Goal: Feedback & Contribution: Leave review/rating

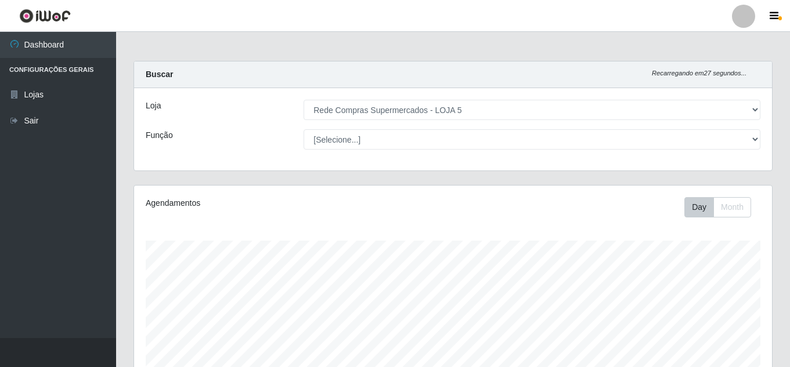
select select "397"
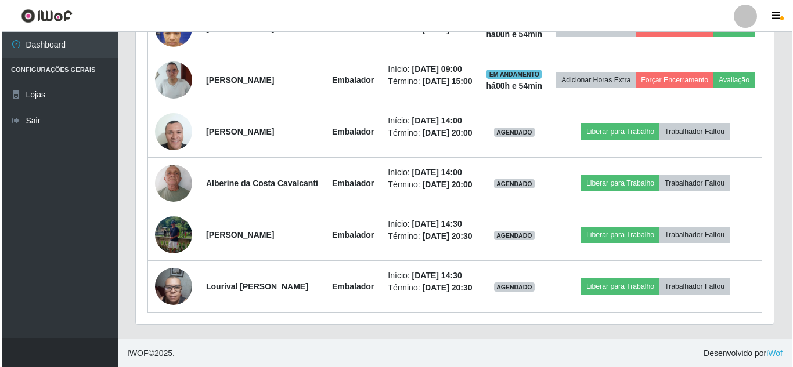
scroll to position [241, 638]
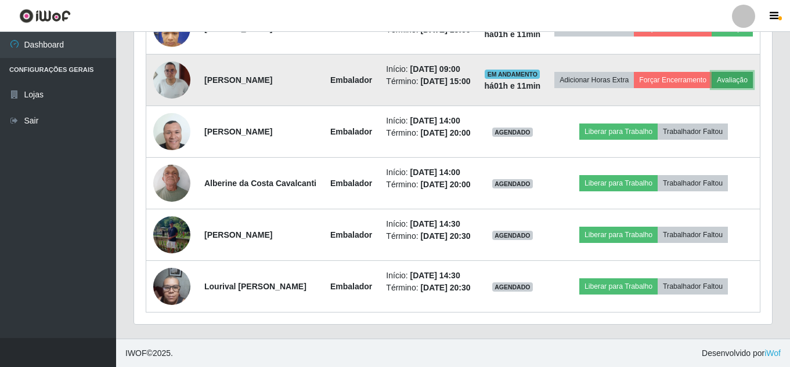
click at [711, 88] on button "Avaliação" at bounding box center [731, 80] width 41 height 16
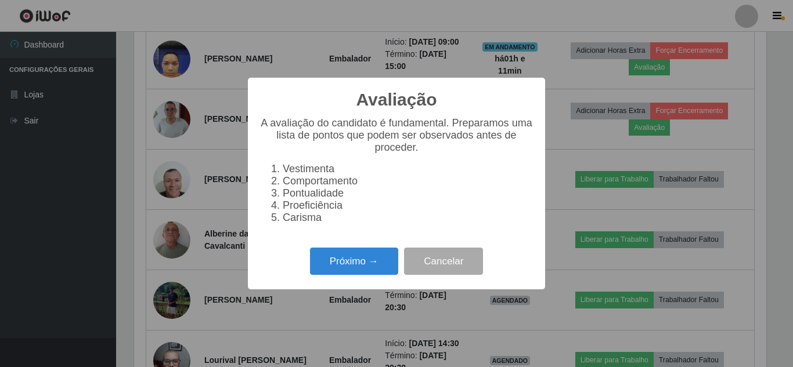
scroll to position [241, 632]
click at [355, 258] on button "Próximo →" at bounding box center [354, 261] width 88 height 27
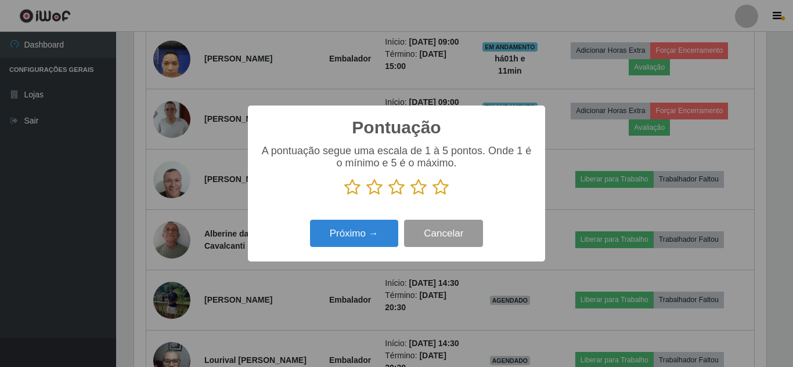
scroll to position [580067, 579676]
click at [447, 187] on icon at bounding box center [440, 187] width 16 height 17
click at [432, 196] on input "radio" at bounding box center [432, 196] width 0 height 0
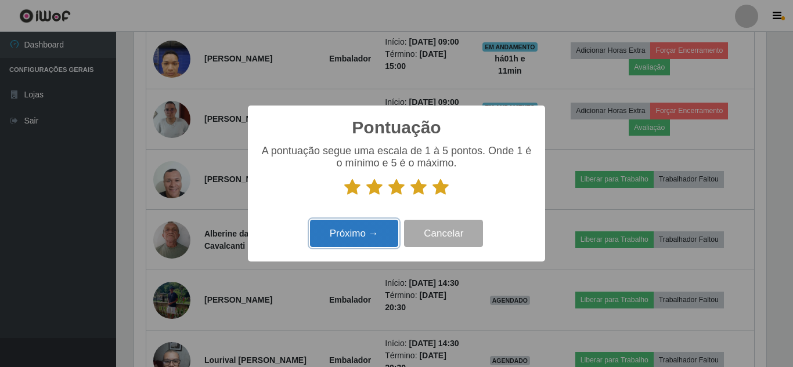
click at [377, 227] on button "Próximo →" at bounding box center [354, 233] width 88 height 27
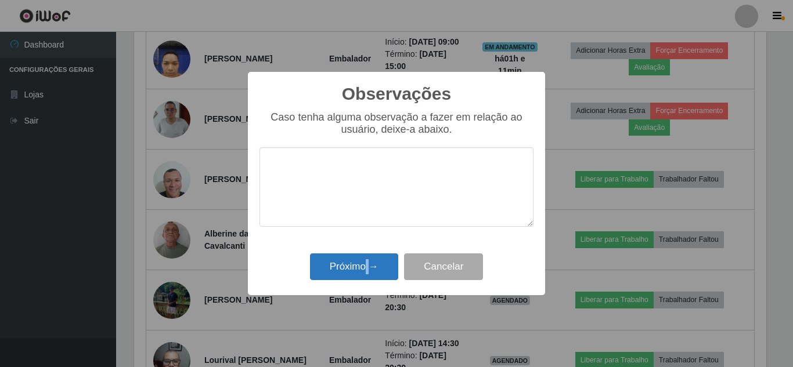
drag, startPoint x: 369, startPoint y: 254, endPoint x: 366, endPoint y: 268, distance: 13.7
click at [366, 268] on div "Próximo → Cancelar" at bounding box center [396, 266] width 274 height 33
click at [366, 259] on button "Próximo →" at bounding box center [354, 267] width 88 height 27
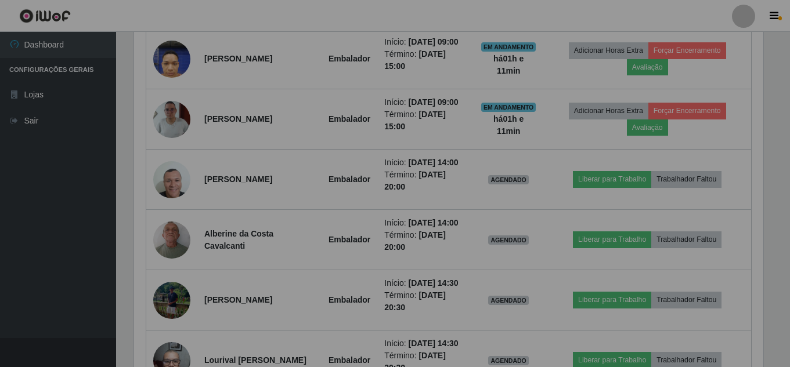
scroll to position [241, 638]
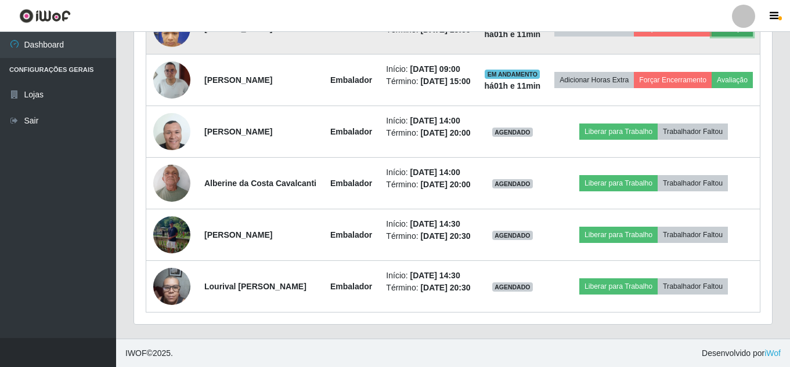
click at [711, 37] on button "Avaliação" at bounding box center [731, 28] width 41 height 16
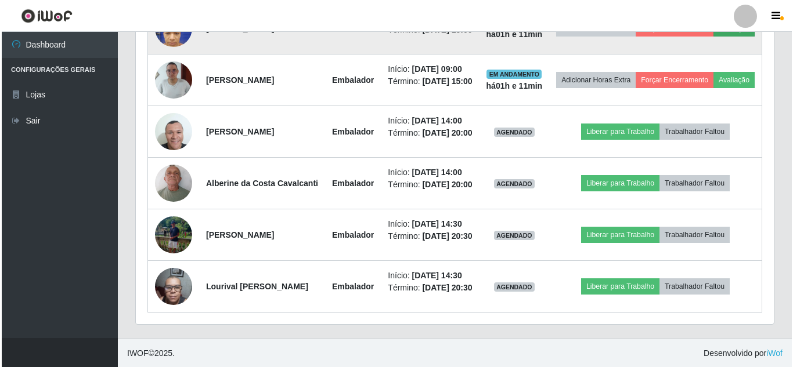
scroll to position [241, 632]
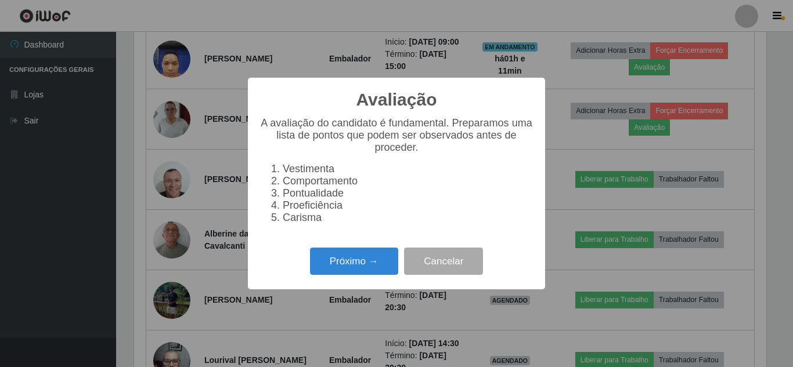
click at [372, 250] on div "Avaliação × A avaliação do candidato é fundamental. Preparamos uma lista de pon…" at bounding box center [396, 184] width 297 height 212
click at [372, 259] on button "Próximo →" at bounding box center [354, 261] width 88 height 27
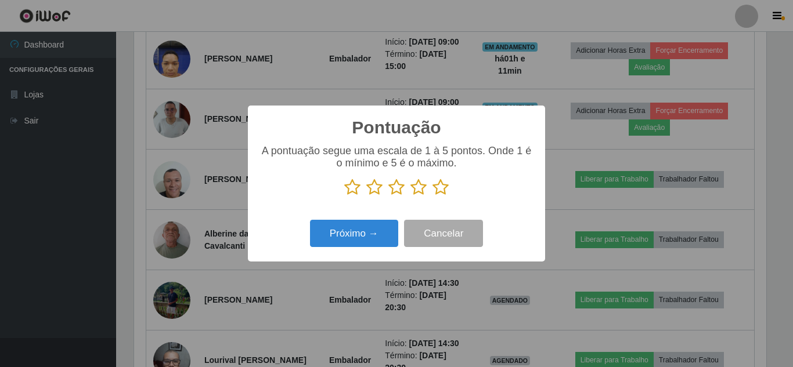
click at [443, 186] on icon at bounding box center [440, 187] width 16 height 17
click at [432, 196] on input "radio" at bounding box center [432, 196] width 0 height 0
click at [363, 218] on div "Pontuação × A pontuação segue uma escala de 1 à 5 pontos. Onde 1 é o mínimo e 5…" at bounding box center [396, 184] width 297 height 156
click at [363, 221] on div "Próximo → Cancelar" at bounding box center [396, 233] width 274 height 33
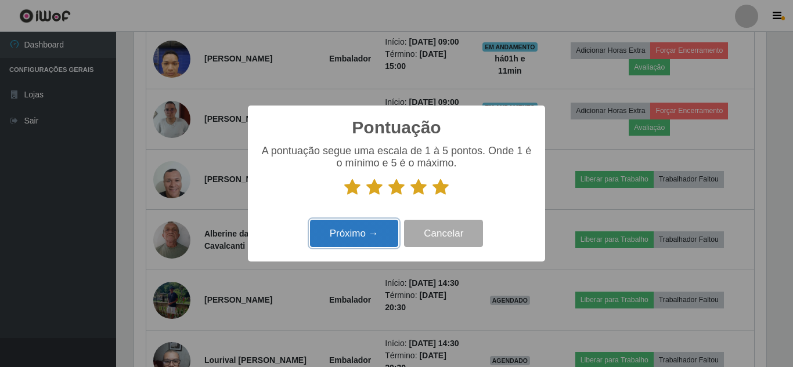
click at [363, 228] on button "Próximo →" at bounding box center [354, 233] width 88 height 27
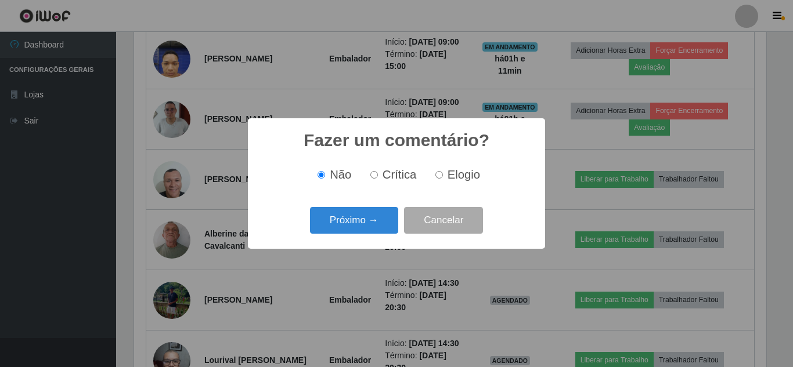
click at [363, 228] on button "Próximo →" at bounding box center [354, 220] width 88 height 27
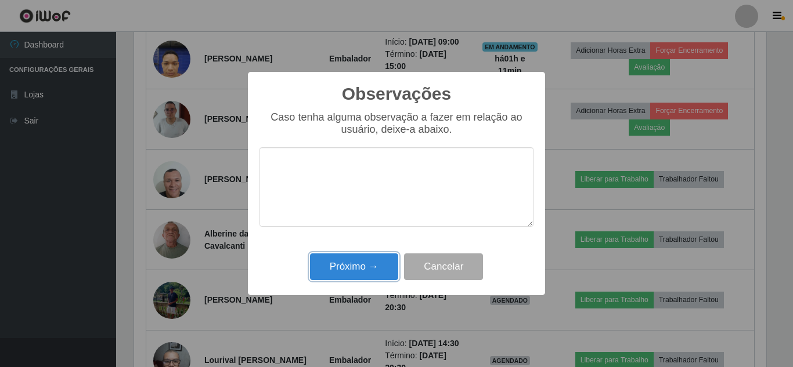
drag, startPoint x: 366, startPoint y: 268, endPoint x: 396, endPoint y: 267, distance: 29.6
click at [367, 266] on button "Próximo →" at bounding box center [354, 267] width 88 height 27
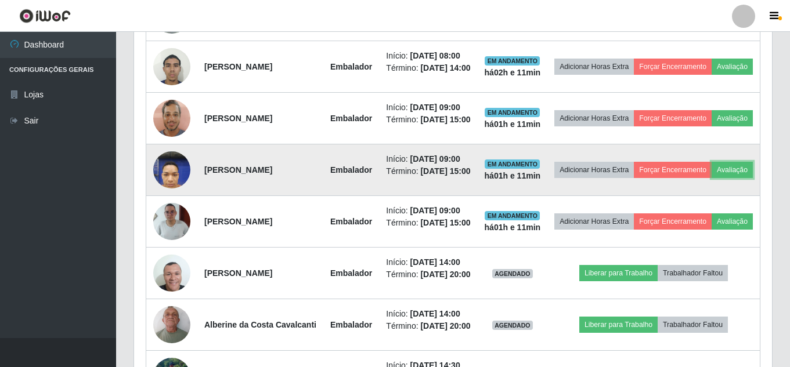
scroll to position [487, 0]
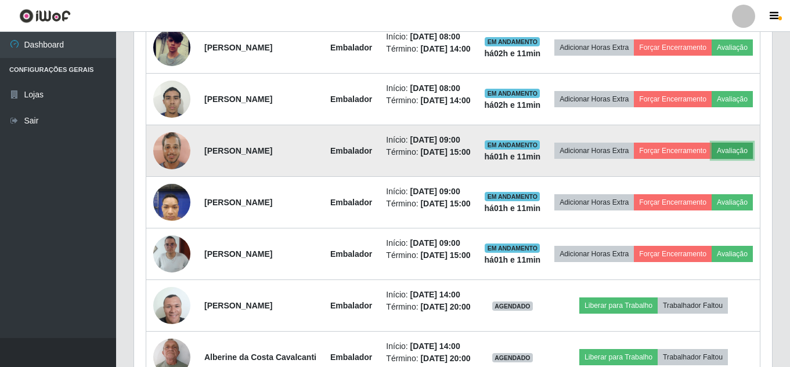
click at [711, 159] on button "Avaliação" at bounding box center [731, 151] width 41 height 16
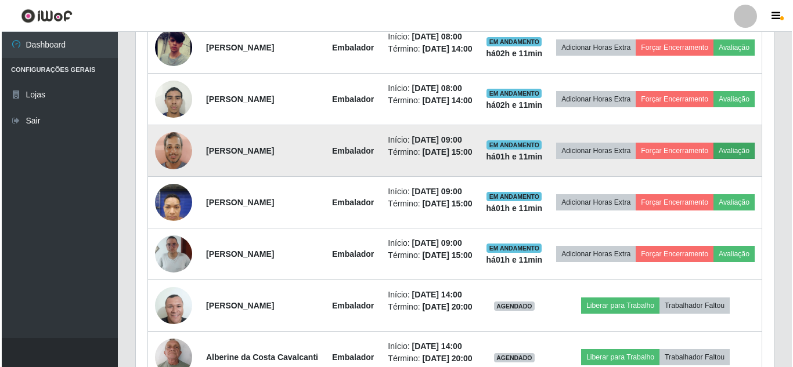
scroll to position [241, 632]
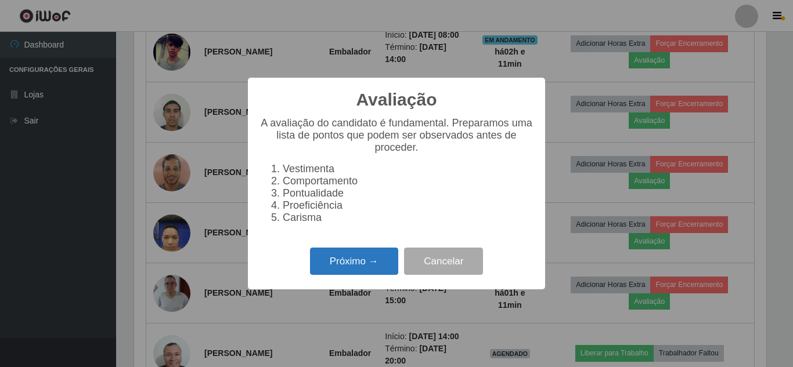
click at [349, 271] on button "Próximo →" at bounding box center [354, 261] width 88 height 27
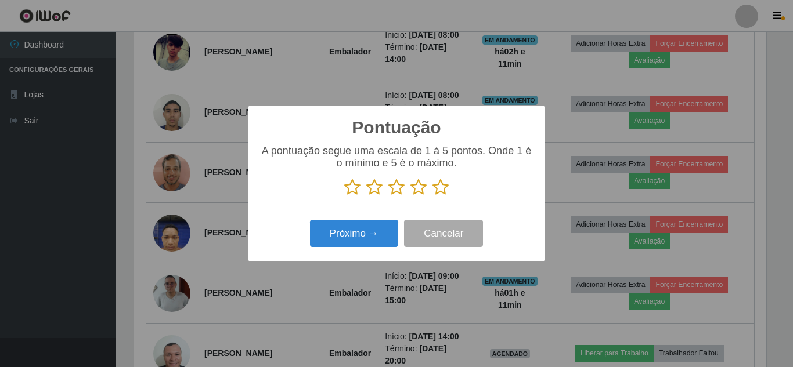
click at [440, 187] on icon at bounding box center [440, 187] width 16 height 17
click at [432, 196] on input "radio" at bounding box center [432, 196] width 0 height 0
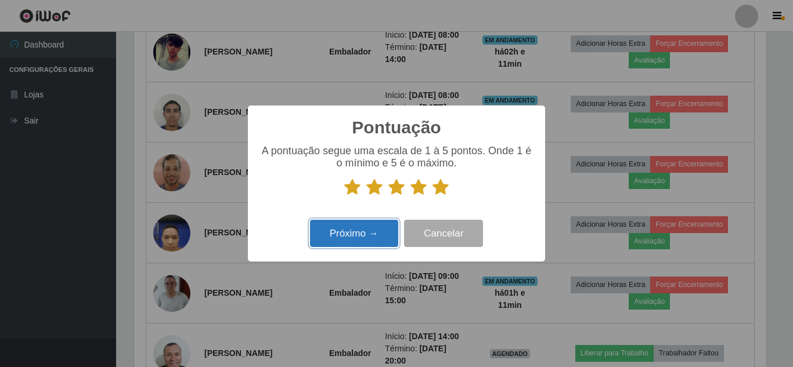
click at [386, 225] on button "Próximo →" at bounding box center [354, 233] width 88 height 27
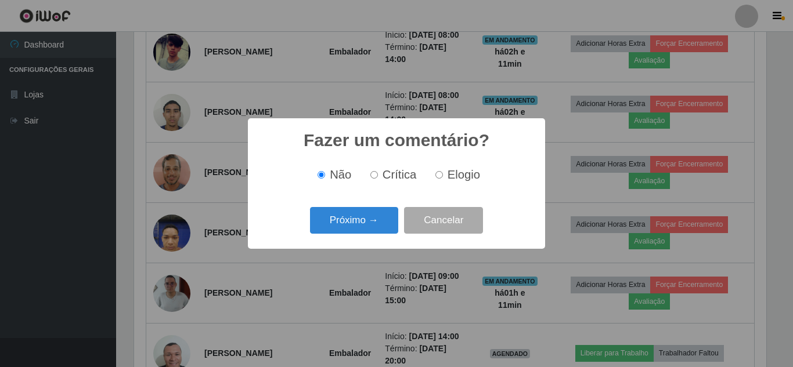
click at [386, 225] on button "Próximo →" at bounding box center [354, 220] width 88 height 27
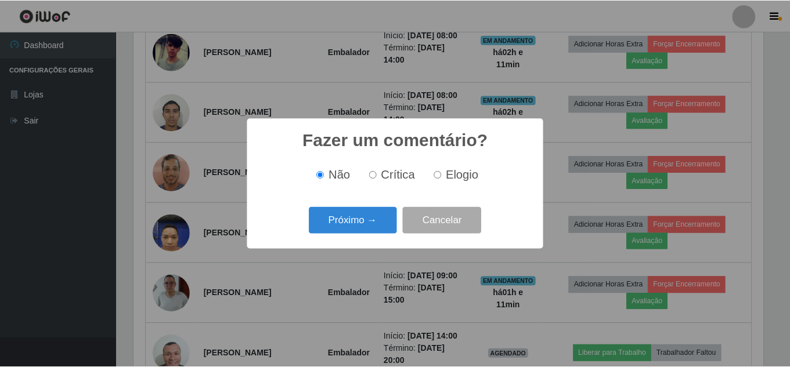
scroll to position [580067, 579676]
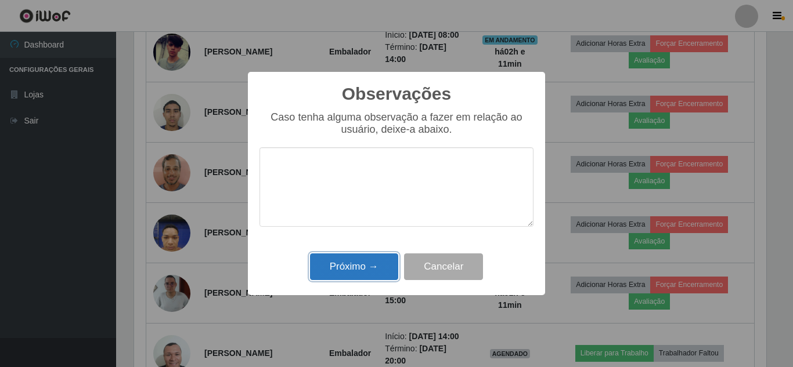
click at [372, 269] on button "Próximo →" at bounding box center [354, 267] width 88 height 27
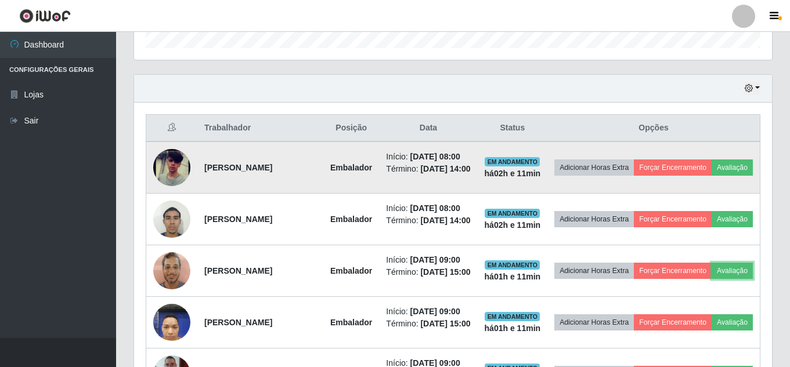
scroll to position [313, 0]
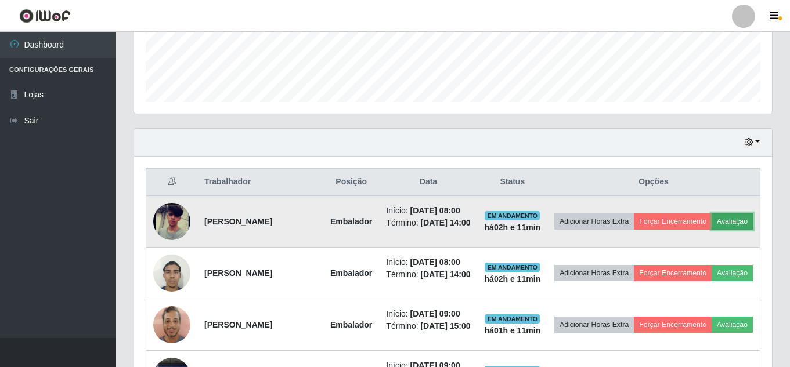
click at [711, 230] on button "Avaliação" at bounding box center [731, 222] width 41 height 16
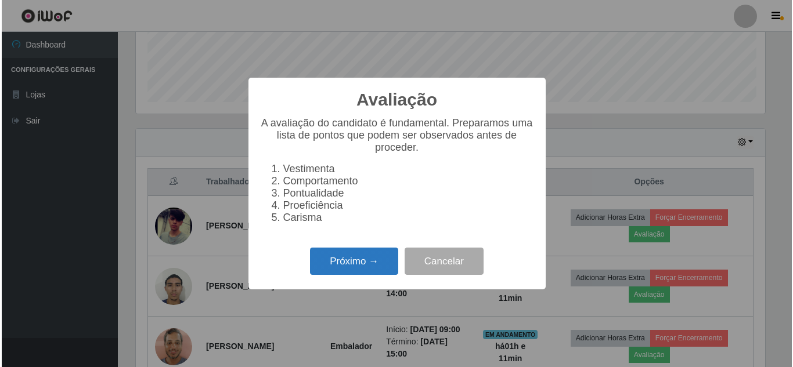
scroll to position [241, 632]
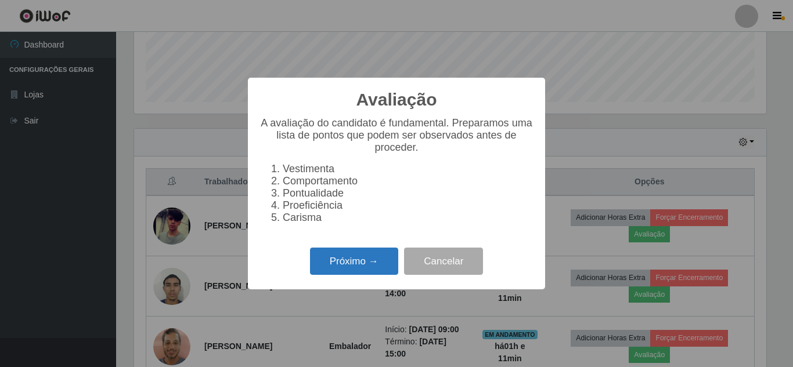
click at [362, 275] on button "Próximo →" at bounding box center [354, 261] width 88 height 27
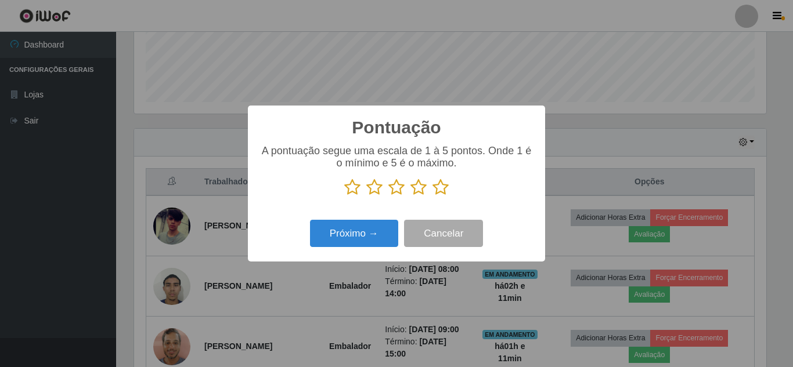
scroll to position [580067, 579676]
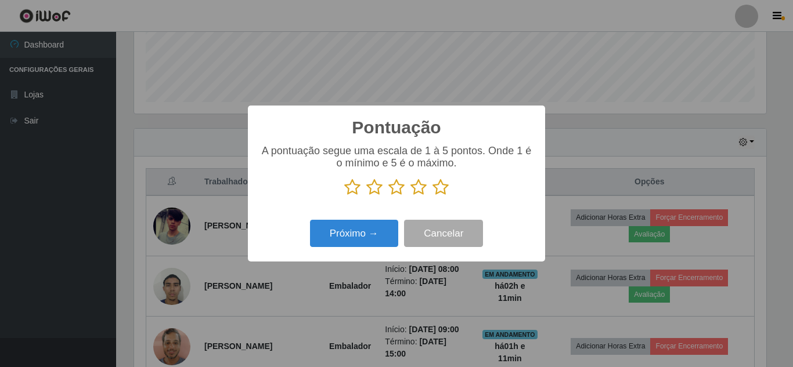
click at [434, 184] on icon at bounding box center [440, 187] width 16 height 17
click at [432, 196] on input "radio" at bounding box center [432, 196] width 0 height 0
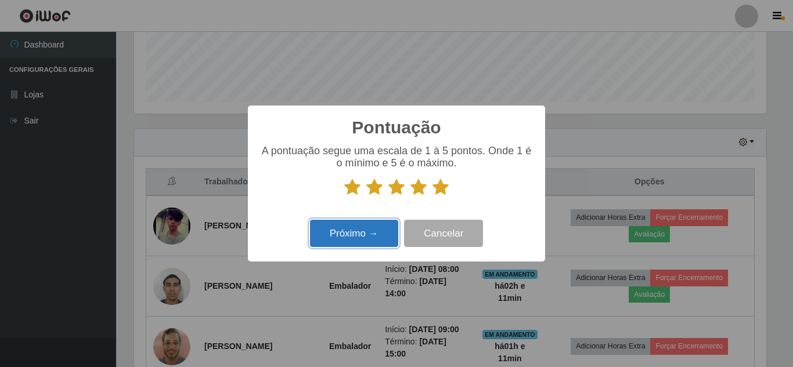
click at [388, 224] on button "Próximo →" at bounding box center [354, 233] width 88 height 27
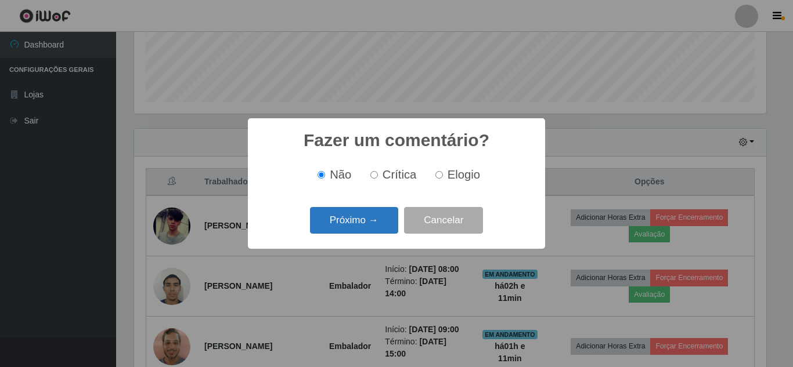
click at [363, 230] on button "Próximo →" at bounding box center [354, 220] width 88 height 27
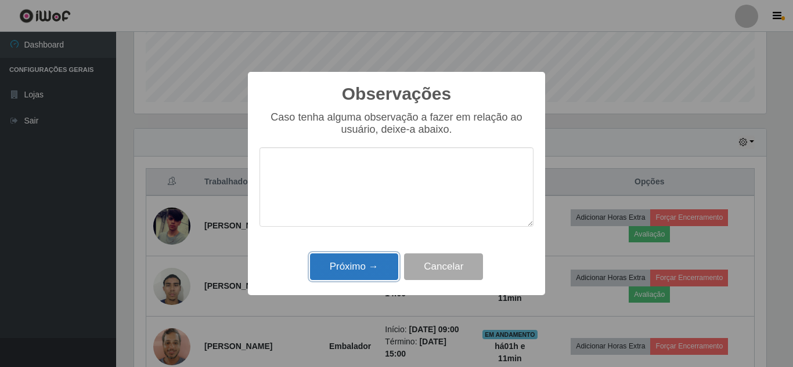
click at [351, 262] on button "Próximo →" at bounding box center [354, 267] width 88 height 27
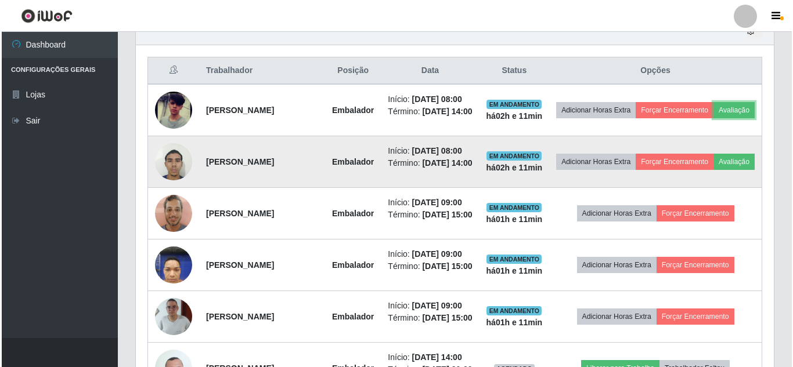
scroll to position [429, 0]
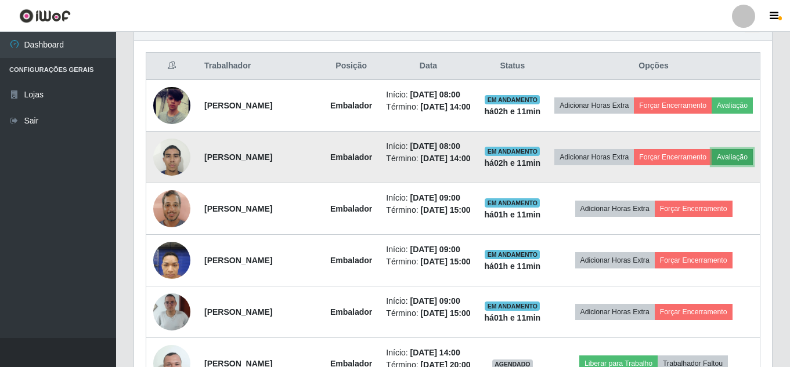
click at [711, 165] on button "Avaliação" at bounding box center [731, 157] width 41 height 16
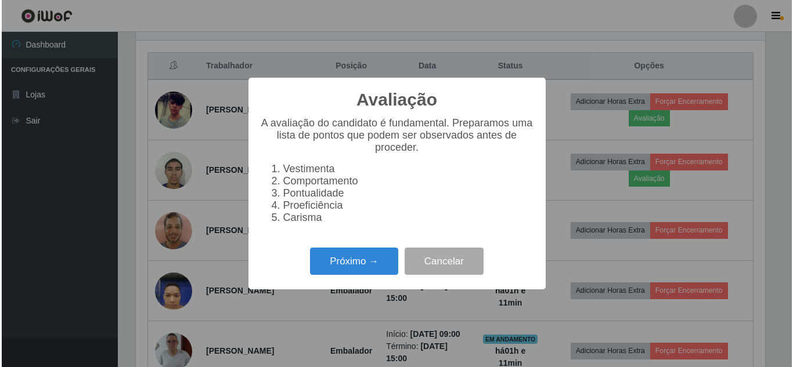
scroll to position [0, 0]
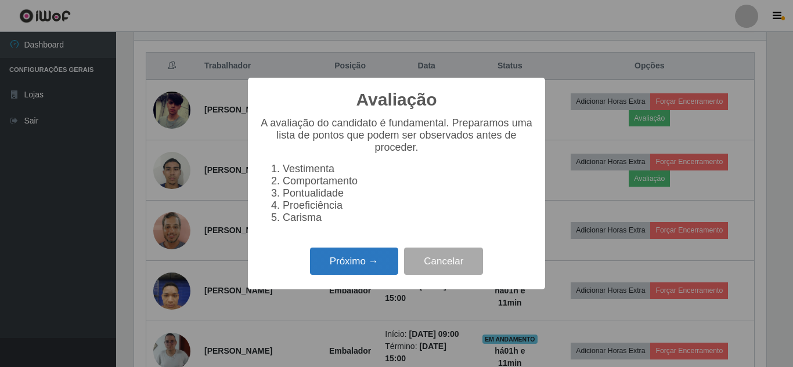
click at [341, 269] on button "Próximo →" at bounding box center [354, 261] width 88 height 27
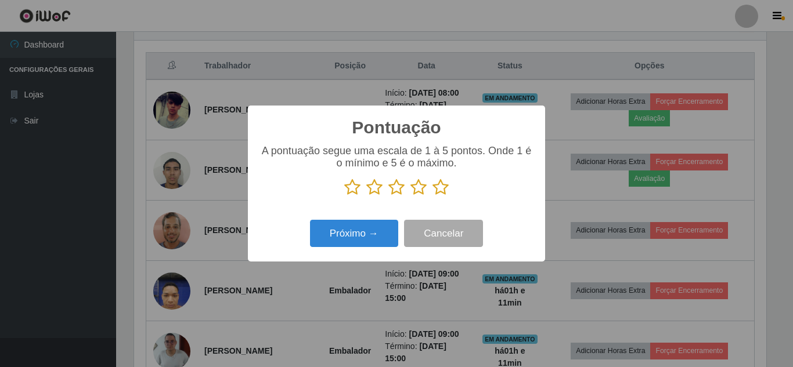
click at [438, 192] on icon at bounding box center [440, 187] width 16 height 17
click at [432, 196] on input "radio" at bounding box center [432, 196] width 0 height 0
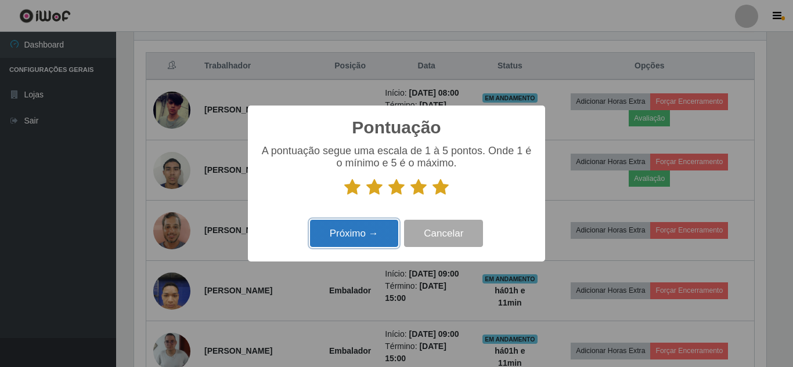
click at [378, 231] on button "Próximo →" at bounding box center [354, 233] width 88 height 27
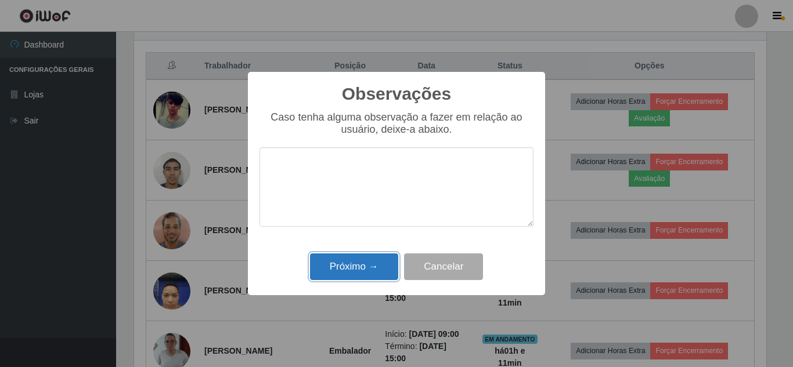
drag, startPoint x: 367, startPoint y: 275, endPoint x: 392, endPoint y: 263, distance: 27.2
click at [369, 273] on button "Próximo →" at bounding box center [354, 267] width 88 height 27
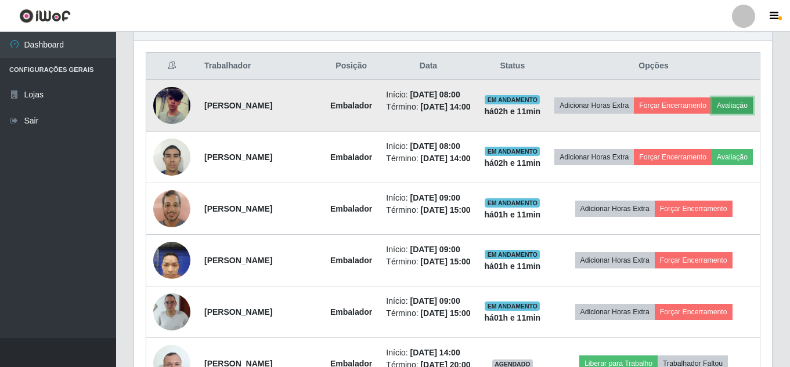
click at [711, 114] on button "Avaliação" at bounding box center [731, 105] width 41 height 16
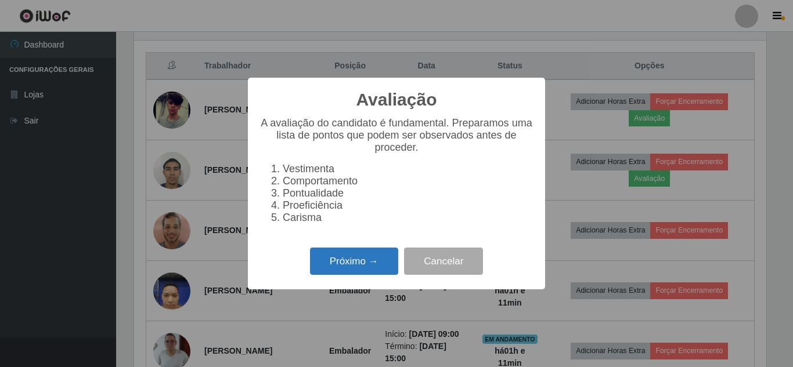
click at [384, 265] on button "Próximo →" at bounding box center [354, 261] width 88 height 27
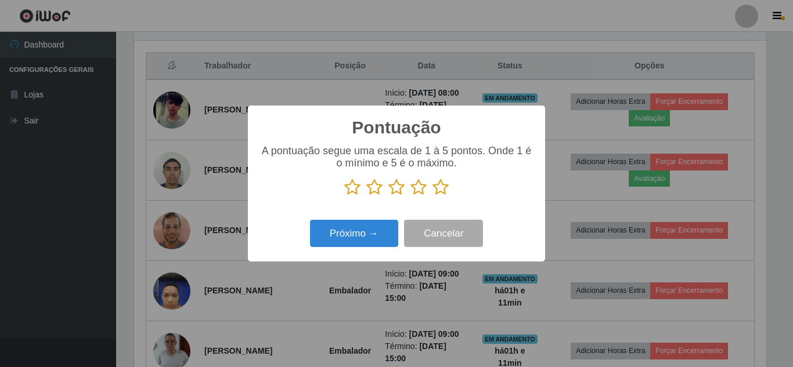
click at [442, 185] on icon at bounding box center [440, 187] width 16 height 17
click at [432, 196] on input "radio" at bounding box center [432, 196] width 0 height 0
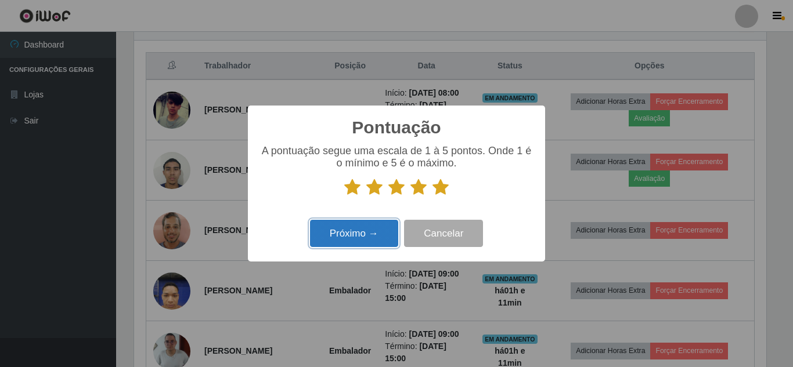
click at [355, 235] on button "Próximo →" at bounding box center [354, 233] width 88 height 27
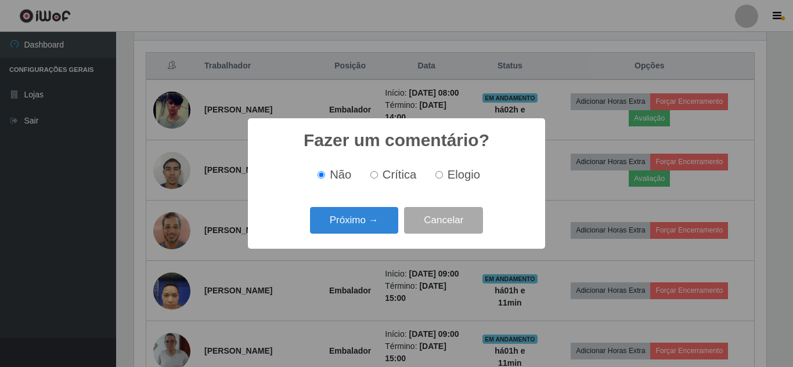
click at [359, 222] on button "Próximo →" at bounding box center [354, 220] width 88 height 27
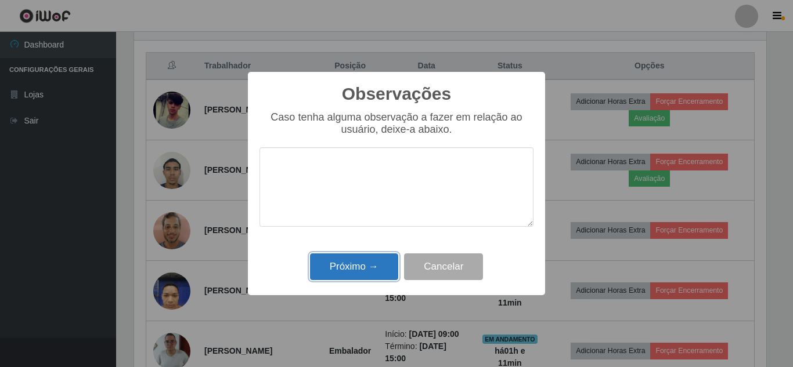
click at [356, 259] on button "Próximo →" at bounding box center [354, 267] width 88 height 27
